Goal: Task Accomplishment & Management: Use online tool/utility

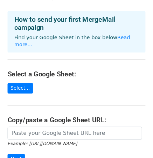
scroll to position [35, 0]
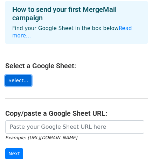
click at [19, 75] on link "Select..." at bounding box center [18, 80] width 26 height 11
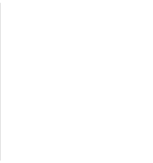
scroll to position [35, 0]
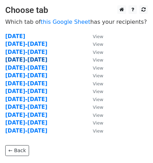
click at [25, 60] on strong "[DATE]-[DATE]" at bounding box center [26, 60] width 42 height 6
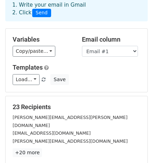
scroll to position [35, 0]
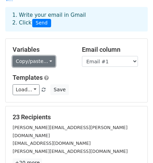
click at [48, 56] on link "Copy/paste..." at bounding box center [34, 61] width 43 height 11
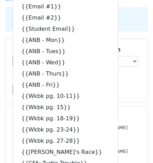
click at [137, 27] on div "1. Write your email in Gmail 2. Click Send" at bounding box center [76, 25] width 153 height 28
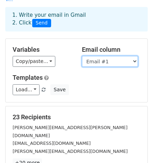
click at [122, 56] on select "First Name Last Name Email #1 Email #2 Student Email ANB - Mon ANB - Tues ANB -…" at bounding box center [110, 61] width 56 height 11
click at [82, 56] on select "First Name Last Name Email #1 Email #2 Student Email ANB - Mon ANB - Tues ANB -…" at bounding box center [110, 61] width 56 height 11
click at [132, 56] on select "First Name Last Name Email #1 Email #2 Student Email ANB - Mon ANB - Tues ANB -…" at bounding box center [110, 61] width 56 height 11
click at [82, 56] on select "First Name Last Name Email #1 Email #2 Student Email ANB - Mon ANB - Tues ANB -…" at bounding box center [110, 61] width 56 height 11
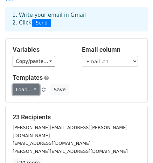
click at [34, 84] on link "Load..." at bounding box center [26, 89] width 27 height 11
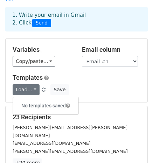
click at [97, 74] on div "Templates Load... No templates saved Save" at bounding box center [76, 84] width 138 height 21
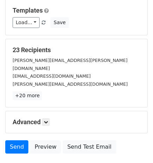
scroll to position [105, 0]
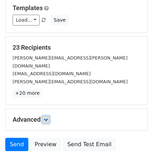
click at [47, 118] on icon at bounding box center [46, 120] width 4 height 4
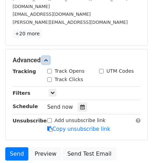
scroll to position [175, 0]
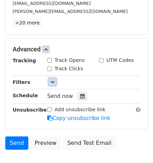
click at [51, 80] on icon at bounding box center [52, 82] width 4 height 4
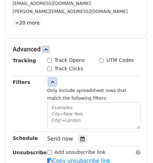
click at [53, 80] on icon at bounding box center [52, 82] width 4 height 4
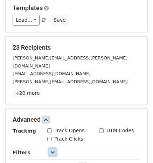
scroll to position [0, 0]
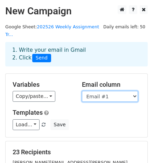
click at [132, 91] on select "First Name Last Name Email #1 Email #2 Student Email ANB - Mon ANB - Tues ANB -…" at bounding box center [110, 96] width 56 height 11
click at [82, 91] on select "First Name Last Name Email #1 Email #2 Student Email ANB - Mon ANB - Tues ANB -…" at bounding box center [110, 96] width 56 height 11
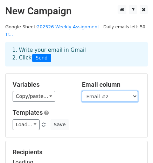
click at [133, 91] on select "First Name Last Name Email #1 Email #2 Student Email ANB - Mon ANB - Tues ANB -…" at bounding box center [110, 96] width 56 height 11
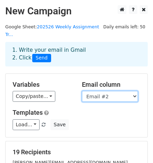
select select "Email #1"
click at [82, 91] on select "First Name Last Name Email #1 Email #2 Student Email ANB - Mon ANB - Tues ANB -…" at bounding box center [110, 96] width 56 height 11
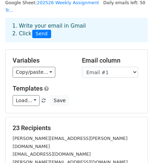
scroll to position [35, 0]
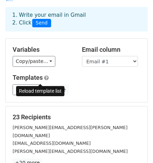
click at [42, 88] on span at bounding box center [44, 90] width 4 height 5
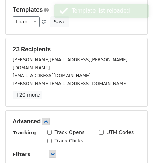
scroll to position [105, 0]
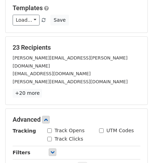
click at [48, 129] on input "Track Opens" at bounding box center [49, 131] width 5 height 5
checkbox input "true"
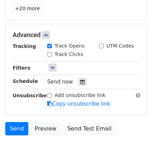
scroll to position [203, 0]
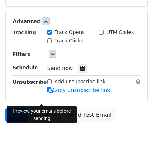
click at [42, 109] on link "Preview" at bounding box center [45, 115] width 31 height 13
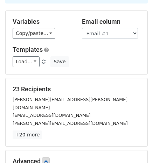
scroll to position [63, 0]
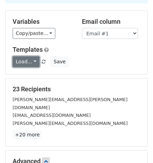
click at [33, 56] on link "Load..." at bounding box center [26, 61] width 27 height 11
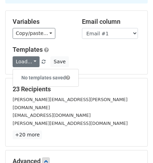
click at [103, 56] on div "Load... No templates saved Save" at bounding box center [76, 61] width 138 height 11
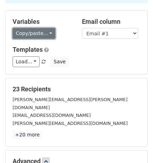
click at [43, 28] on link "Copy/paste..." at bounding box center [34, 33] width 43 height 11
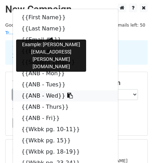
scroll to position [0, 0]
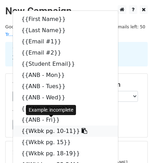
click at [48, 126] on link "{{Wkbk pg. 10-11}}" at bounding box center [65, 131] width 105 height 11
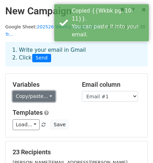
click at [44, 91] on link "Copy/paste..." at bounding box center [34, 96] width 43 height 11
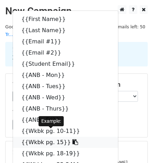
click at [51, 137] on link "{{Wkbk pg. 15}}" at bounding box center [65, 142] width 105 height 11
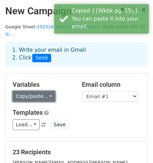
click at [46, 91] on link "Copy/paste..." at bounding box center [34, 96] width 43 height 11
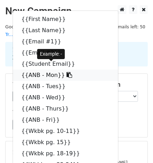
click at [67, 72] on icon at bounding box center [70, 75] width 6 height 6
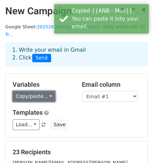
click at [44, 91] on link "Copy/paste..." at bounding box center [34, 96] width 43 height 11
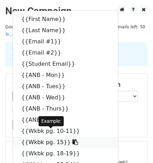
click at [41, 137] on link "{{Wkbk pg. 15}}" at bounding box center [65, 142] width 105 height 11
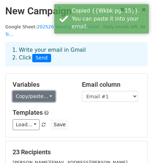
click at [44, 91] on link "Copy/paste..." at bounding box center [34, 96] width 43 height 11
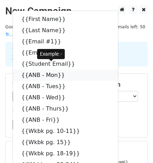
click at [48, 70] on link "{{ANB - Mon}}" at bounding box center [65, 75] width 105 height 11
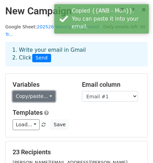
click at [45, 91] on link "Copy/paste..." at bounding box center [34, 96] width 43 height 11
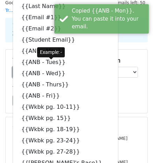
scroll to position [35, 0]
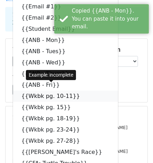
click at [45, 91] on link "{{Wkbk pg. 10-11}}" at bounding box center [65, 96] width 105 height 11
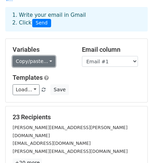
click at [45, 56] on link "Copy/paste..." at bounding box center [34, 61] width 43 height 11
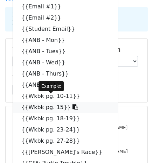
click at [46, 102] on link "{{Wkbk pg. 15}}" at bounding box center [65, 107] width 105 height 11
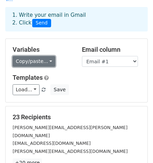
click at [43, 56] on link "Copy/paste..." at bounding box center [34, 61] width 43 height 11
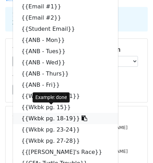
click at [56, 113] on link "{{Wkbk pg. 18-19}}" at bounding box center [65, 118] width 105 height 11
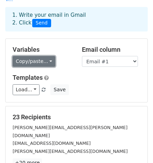
click at [44, 56] on link "Copy/paste..." at bounding box center [34, 61] width 43 height 11
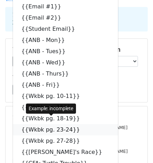
click at [47, 124] on link "{{Wkbk pg. 23-24}}" at bounding box center [65, 129] width 105 height 11
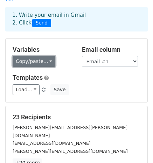
click at [43, 56] on link "Copy/paste..." at bounding box center [34, 61] width 43 height 11
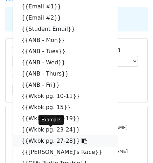
click at [56, 136] on link "{{Wkbk pg. 27-28}}" at bounding box center [65, 141] width 105 height 11
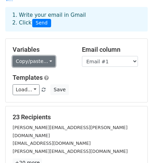
click at [43, 56] on link "Copy/paste..." at bounding box center [34, 61] width 43 height 11
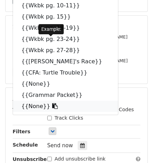
scroll to position [140, 0]
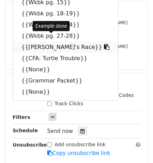
click at [49, 42] on link "{{[PERSON_NAME]'s Race}}" at bounding box center [65, 47] width 105 height 11
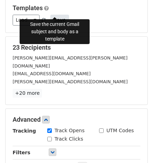
scroll to position [70, 0]
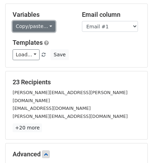
click at [43, 21] on link "Copy/paste..." at bounding box center [34, 26] width 43 height 11
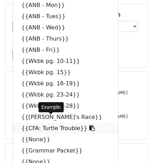
click at [47, 123] on link "{{CFA: Turtle Trouble}}" at bounding box center [65, 128] width 105 height 11
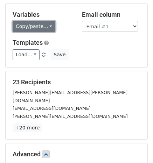
click at [42, 21] on link "Copy/paste..." at bounding box center [34, 26] width 43 height 11
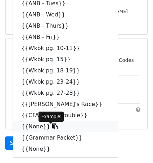
scroll to position [203, 0]
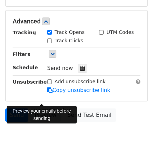
click at [41, 109] on link "Preview" at bounding box center [45, 115] width 31 height 13
click at [47, 109] on link "Preview" at bounding box center [45, 115] width 31 height 13
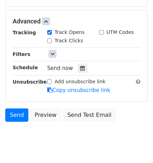
click at [120, 37] on div "Track Clicks" at bounding box center [94, 41] width 104 height 8
click at [51, 52] on icon at bounding box center [52, 54] width 4 height 4
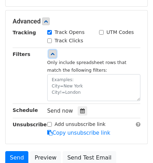
click at [53, 52] on icon at bounding box center [52, 54] width 4 height 4
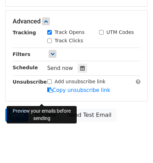
click at [46, 109] on link "Preview" at bounding box center [45, 115] width 31 height 13
click at [48, 109] on link "Preview" at bounding box center [45, 115] width 31 height 13
click at [45, 109] on link "Preview" at bounding box center [45, 115] width 31 height 13
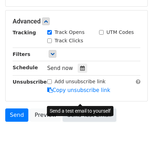
click at [89, 109] on link "Send Test Email" at bounding box center [89, 115] width 53 height 13
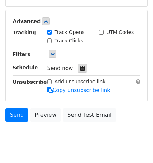
click at [80, 66] on icon at bounding box center [82, 68] width 5 height 5
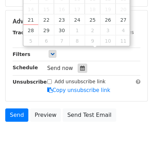
click at [80, 66] on icon at bounding box center [82, 68] width 5 height 5
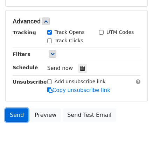
click at [19, 109] on link "Send" at bounding box center [16, 115] width 23 height 13
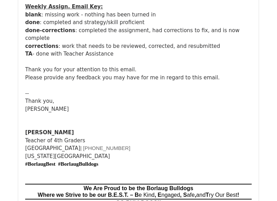
scroll to position [1156, 0]
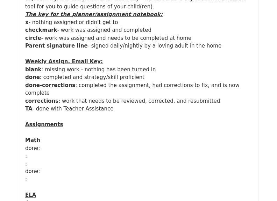
scroll to position [1436, 0]
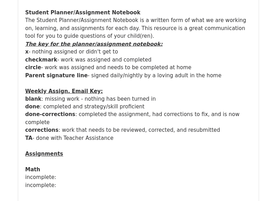
scroll to position [245, 0]
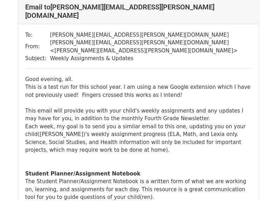
scroll to position [35, 0]
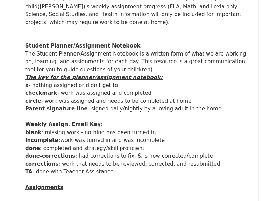
scroll to position [2417, 0]
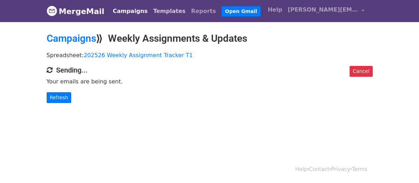
click at [150, 9] on link "Templates" at bounding box center [169, 11] width 38 height 14
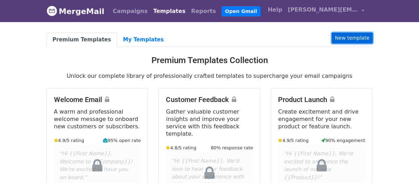
click at [372, 39] on link "New template" at bounding box center [351, 38] width 41 height 11
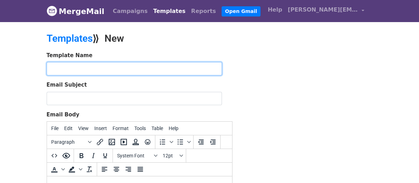
click at [115, 68] on input "text" at bounding box center [134, 68] width 175 height 13
type input "Weekly Assignments Week of"
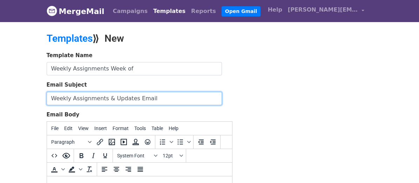
type input "Weekly Assignments & Updates Email"
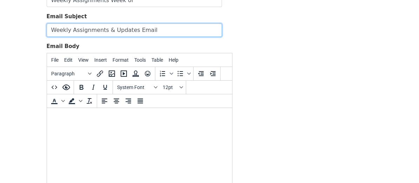
scroll to position [70, 0]
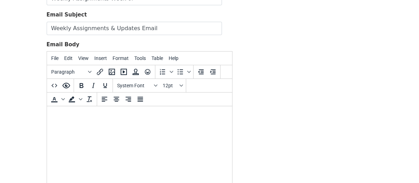
click at [107, 114] on body at bounding box center [139, 116] width 174 height 8
paste body "To enrich screen reader interactions, please activate Accessibility in Grammarl…"
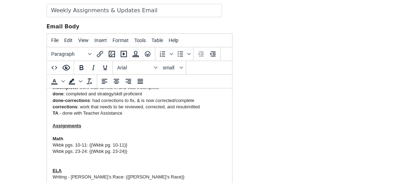
scroll to position [86, 0]
drag, startPoint x: 129, startPoint y: 151, endPoint x: 75, endPoint y: 151, distance: 54.3
click at [75, 151] on div "Wkbk pgs. 23-24: {{Wkbk pg. 23-24}}" at bounding box center [139, 151] width 174 height 6
drag, startPoint x: 115, startPoint y: 145, endPoint x: 75, endPoint y: 143, distance: 40.0
click at [75, 143] on div "Wkbk pgs. 10-11: {{Wkbk pg. 10-11}}" at bounding box center [139, 145] width 174 height 6
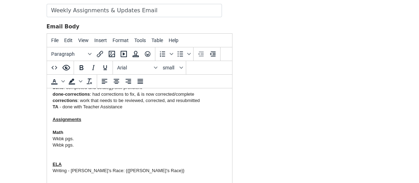
scroll to position [92, 0]
drag, startPoint x: 143, startPoint y: 167, endPoint x: 53, endPoint y: 172, distance: 90.2
click at [53, 172] on div "Writing - [PERSON_NAME]'s Race: {{[PERSON_NAME]'s Race}}" at bounding box center [139, 170] width 174 height 6
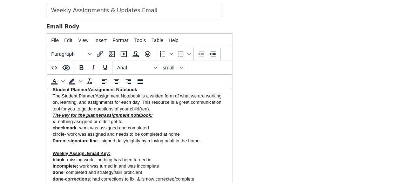
scroll to position [0, 0]
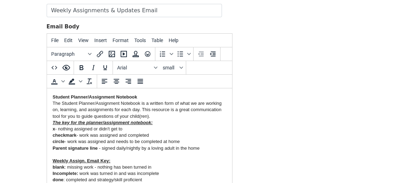
click at [54, 122] on u "The key for the planner/assignment notebook:" at bounding box center [102, 122] width 100 height 5
click at [53, 122] on u "The key for the planner/assignment notebook:" at bounding box center [102, 122] width 100 height 5
drag, startPoint x: 60, startPoint y: 122, endPoint x: 50, endPoint y: 122, distance: 10.2
click at [52, 128] on b "x" at bounding box center [53, 128] width 2 height 5
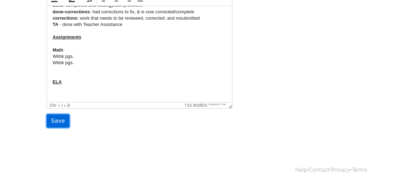
click at [47, 120] on input "Save" at bounding box center [58, 120] width 23 height 13
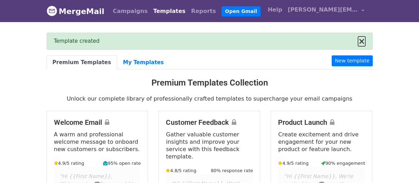
click at [365, 41] on button "×" at bounding box center [361, 41] width 7 height 8
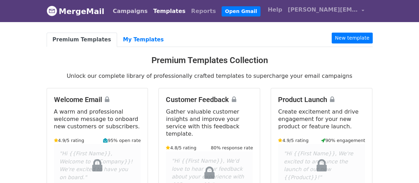
click at [110, 10] on link "Campaigns" at bounding box center [130, 11] width 40 height 14
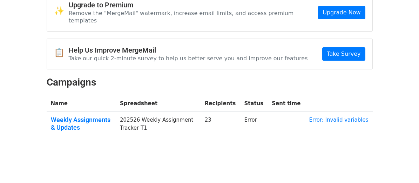
scroll to position [41, 0]
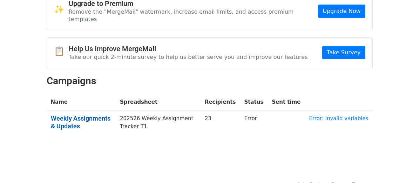
click at [82, 115] on link "Weekly Assignments & Updates" at bounding box center [81, 122] width 61 height 15
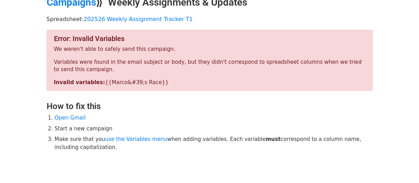
scroll to position [67, 0]
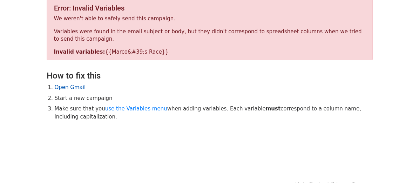
click at [55, 84] on link "Open Gmail" at bounding box center [70, 87] width 31 height 6
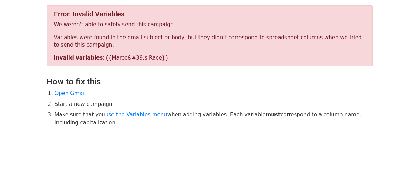
scroll to position [0, 0]
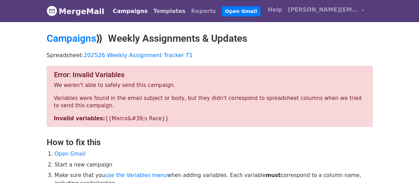
click at [150, 9] on link "Templates" at bounding box center [169, 11] width 38 height 14
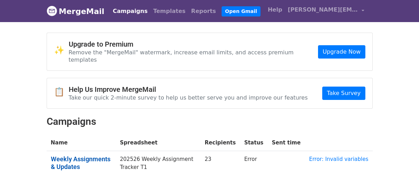
click at [73, 155] on link "Weekly Assignments & Updates" at bounding box center [81, 162] width 61 height 15
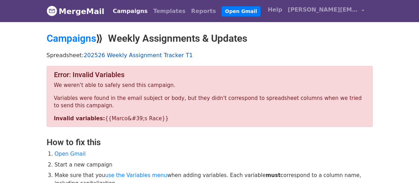
click at [127, 52] on link "202526 Weekly Assignment Tracker T1" at bounding box center [138, 55] width 109 height 7
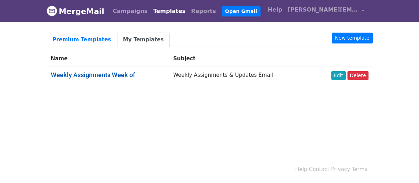
click at [92, 71] on link "Weekly Assignments Week of" at bounding box center [93, 74] width 84 height 7
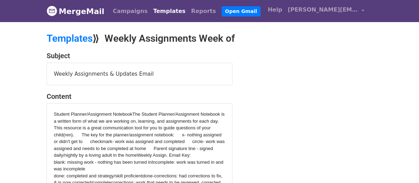
click at [128, 137] on div "Student Planner/Assignment NotebookThe Student Planner/Assignment Notebook is a…" at bounding box center [139, 135] width 171 height 48
click at [221, 10] on link "Open Gmail" at bounding box center [240, 11] width 39 height 10
click at [150, 11] on link "Templates" at bounding box center [169, 11] width 38 height 14
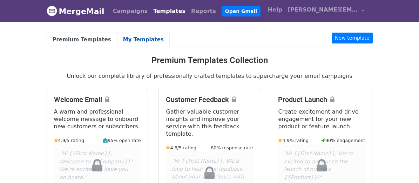
click at [117, 37] on link "My Templates" at bounding box center [143, 40] width 53 height 14
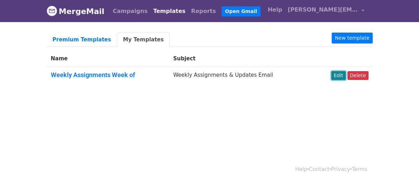
click at [345, 75] on link "Edit" at bounding box center [338, 75] width 14 height 9
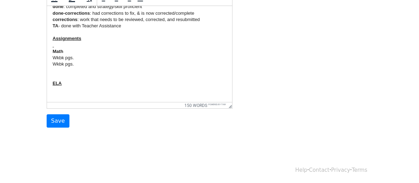
scroll to position [92, 0]
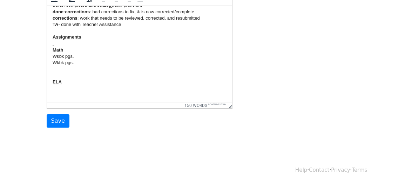
click at [67, 44] on div at bounding box center [139, 44] width 174 height 6
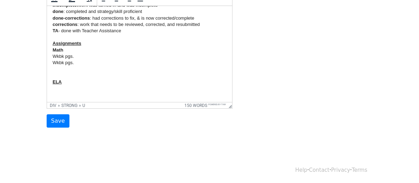
scroll to position [86, 0]
click at [110, 57] on div "Wkbk pgs." at bounding box center [139, 56] width 174 height 6
click at [47, 119] on input "Save" at bounding box center [58, 120] width 23 height 13
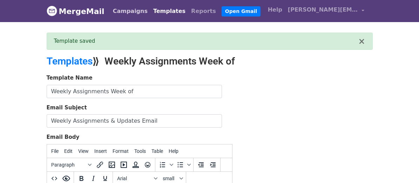
click at [110, 9] on link "Campaigns" at bounding box center [130, 11] width 40 height 14
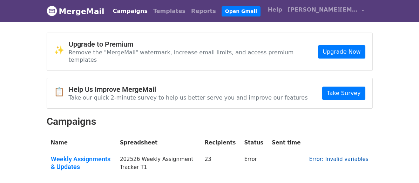
click at [358, 156] on link "Error: Invalid variables" at bounding box center [338, 159] width 59 height 6
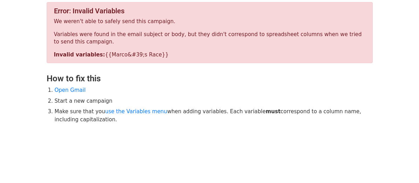
scroll to position [67, 0]
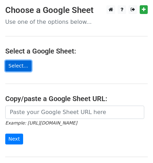
click at [16, 64] on link "Select..." at bounding box center [18, 66] width 26 height 11
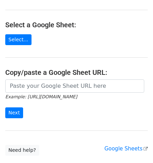
scroll to position [35, 0]
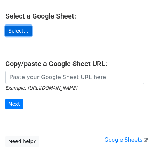
click at [18, 29] on link "Select..." at bounding box center [18, 31] width 26 height 11
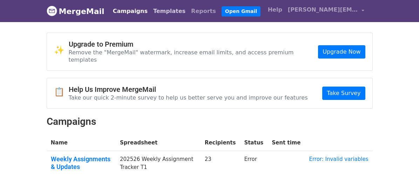
click at [150, 11] on link "Templates" at bounding box center [169, 11] width 38 height 14
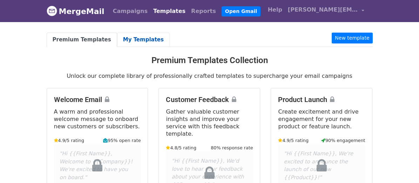
click at [117, 36] on link "My Templates" at bounding box center [143, 40] width 53 height 14
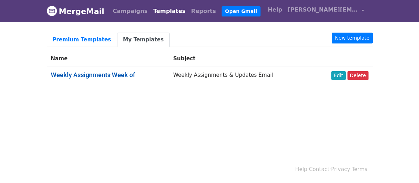
click at [81, 74] on link "Weekly Assignments Week of" at bounding box center [93, 74] width 84 height 7
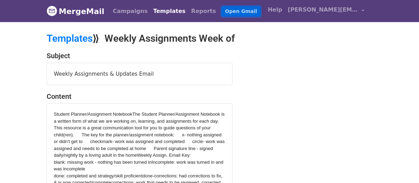
click at [221, 12] on link "Open Gmail" at bounding box center [240, 11] width 39 height 10
click at [188, 9] on link "Reports" at bounding box center [203, 11] width 30 height 14
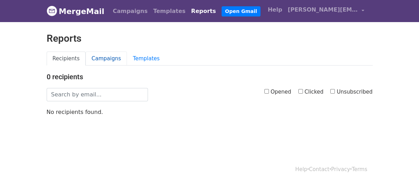
click at [85, 57] on link "Campaigns" at bounding box center [105, 58] width 41 height 14
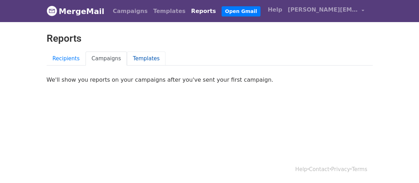
click at [127, 61] on link "Templates" at bounding box center [146, 58] width 39 height 14
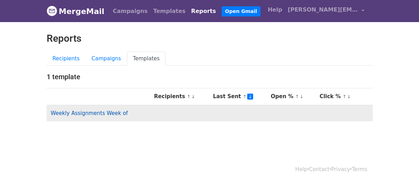
click at [72, 112] on link "Weekly Assignments Week of" at bounding box center [89, 113] width 77 height 6
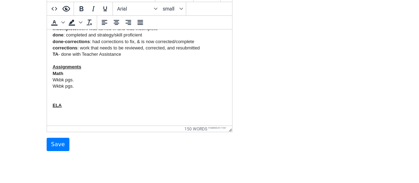
scroll to position [170, 0]
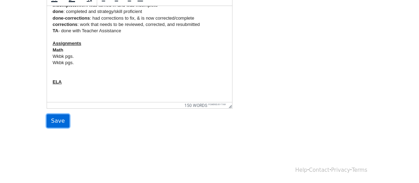
click at [47, 119] on input "Save" at bounding box center [58, 120] width 23 height 13
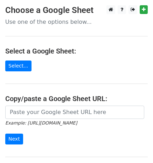
click at [72, 22] on p "Use one of the options below..." at bounding box center [76, 21] width 143 height 7
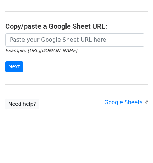
scroll to position [73, 0]
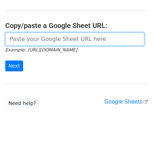
click at [21, 37] on input "url" at bounding box center [74, 39] width 139 height 13
paste input "[URL][DOMAIN_NAME]"
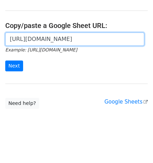
scroll to position [0, 149]
type input "[URL][DOMAIN_NAME]"
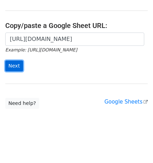
click at [14, 65] on input "Next" at bounding box center [14, 66] width 18 height 11
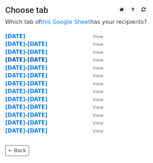
click at [26, 57] on strong "[DATE]-[DATE]" at bounding box center [26, 60] width 42 height 6
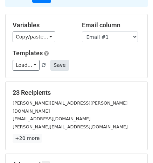
scroll to position [70, 0]
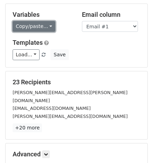
click at [42, 21] on link "Copy/paste..." at bounding box center [34, 26] width 43 height 11
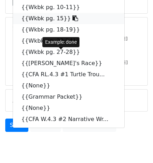
scroll to position [135, 0]
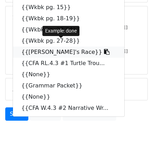
click at [39, 47] on link "{{[PERSON_NAME]'s Race}}" at bounding box center [68, 52] width 111 height 11
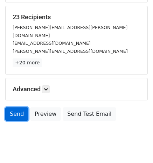
click at [16, 108] on link "Send" at bounding box center [16, 114] width 23 height 13
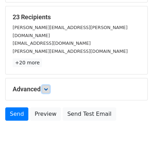
click at [45, 87] on icon at bounding box center [46, 89] width 4 height 4
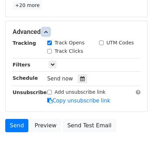
scroll to position [203, 0]
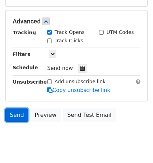
click at [15, 109] on link "Send" at bounding box center [16, 115] width 23 height 13
